Goal: Task Accomplishment & Management: Use online tool/utility

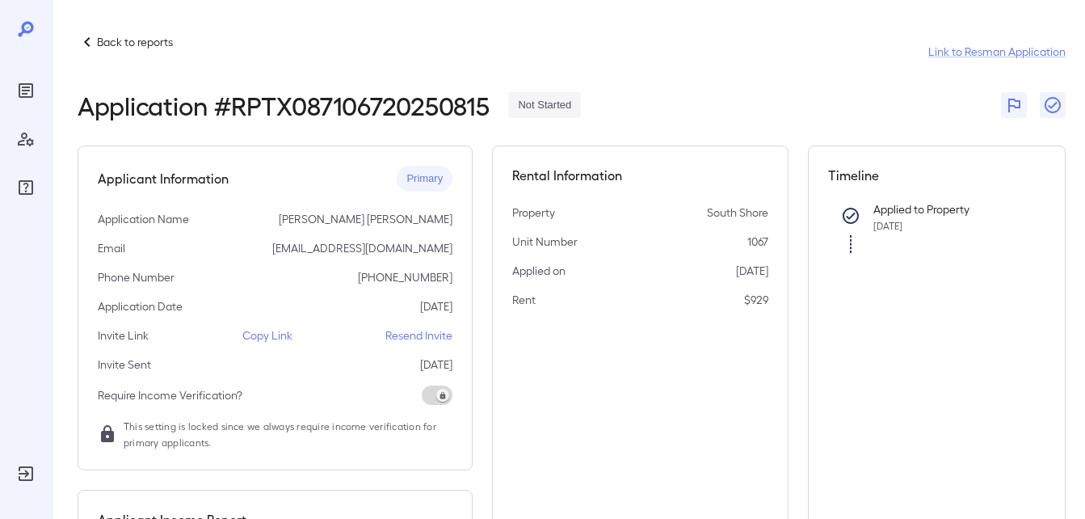
click at [147, 51] on div "Back to reports" at bounding box center [125, 41] width 95 height 19
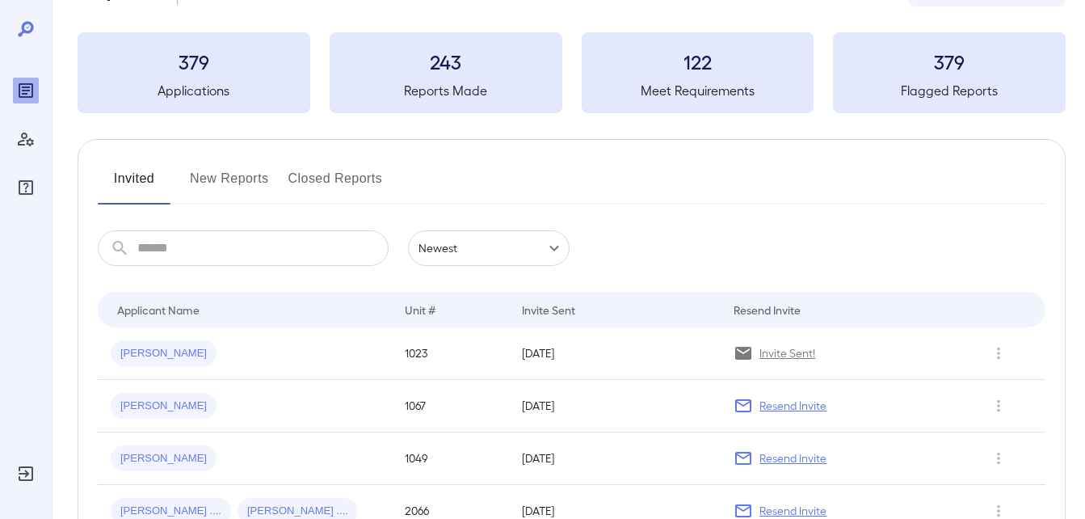
scroll to position [162, 0]
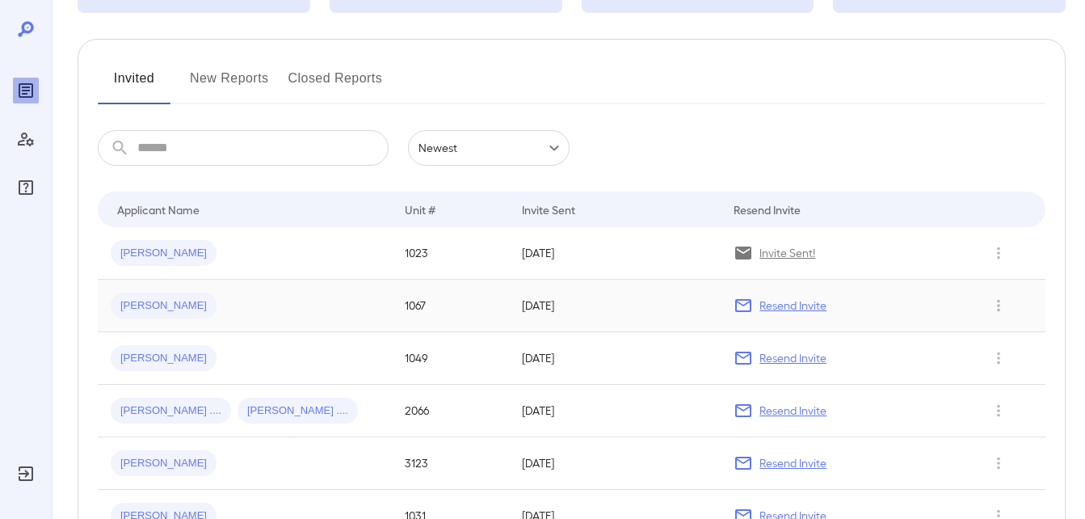
click at [144, 302] on span "[PERSON_NAME]" at bounding box center [164, 305] width 106 height 15
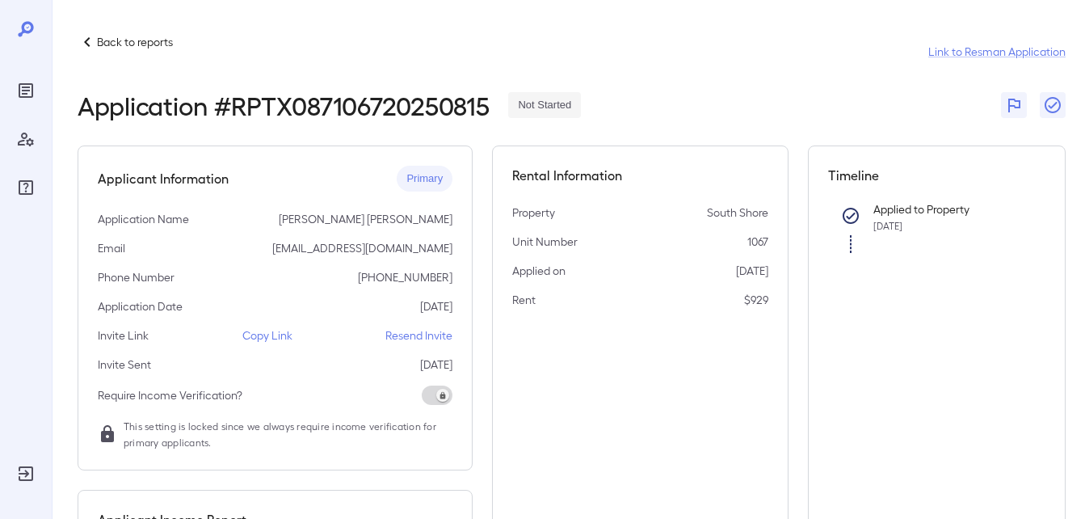
click at [275, 333] on p "Copy Link" at bounding box center [267, 335] width 50 height 16
